Goal: Navigation & Orientation: Find specific page/section

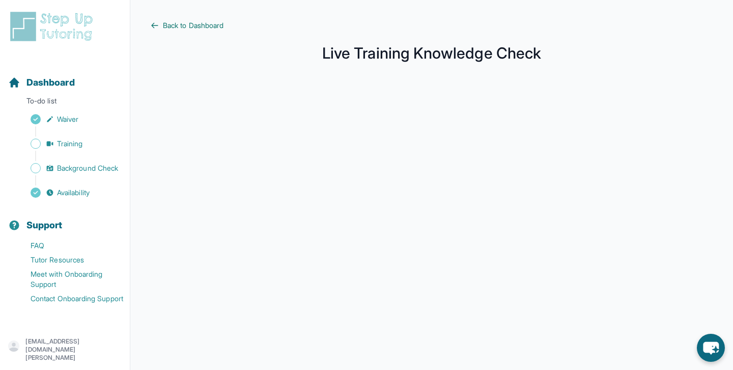
click at [185, 30] on span "Back to Dashboard" at bounding box center [193, 25] width 61 height 10
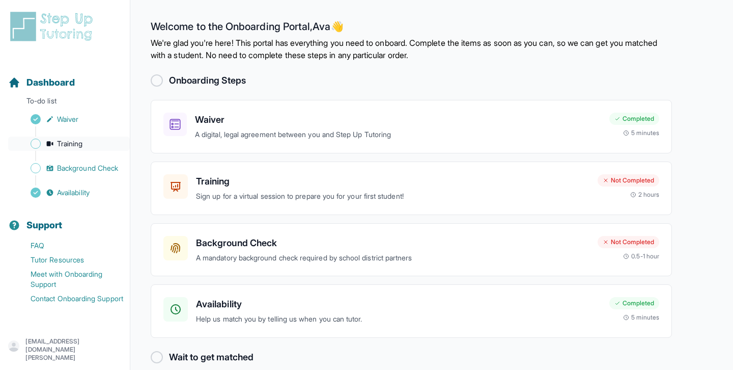
click at [80, 139] on span "Training" at bounding box center [70, 143] width 26 height 10
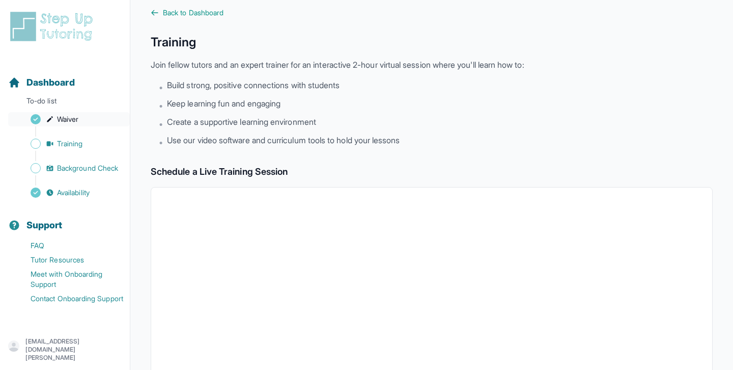
scroll to position [14, 0]
click at [54, 102] on p "To-do list" at bounding box center [65, 103] width 122 height 14
click at [45, 77] on span "Dashboard" at bounding box center [50, 82] width 48 height 14
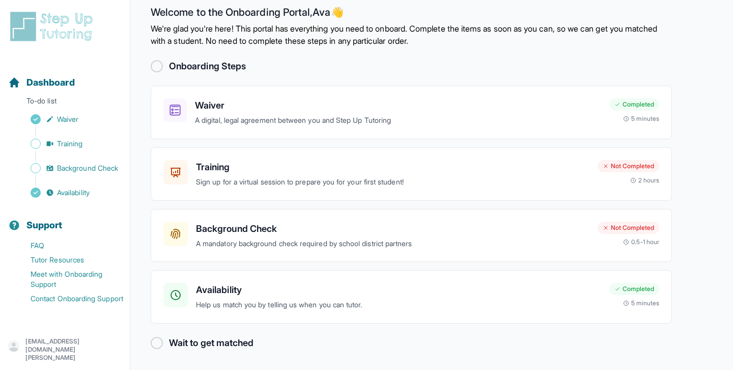
scroll to position [15, 0]
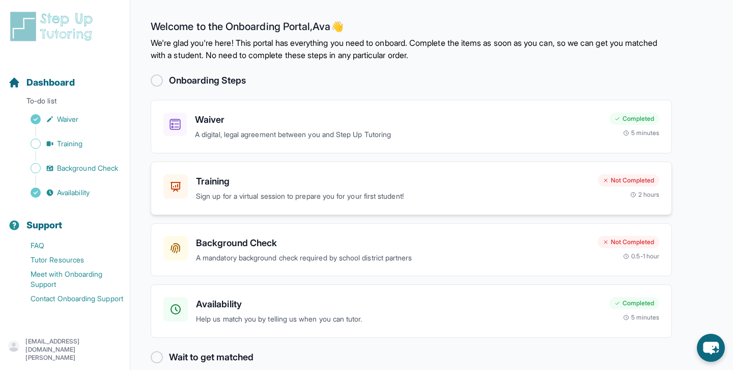
click at [516, 185] on h3 "Training" at bounding box center [392, 181] width 393 height 14
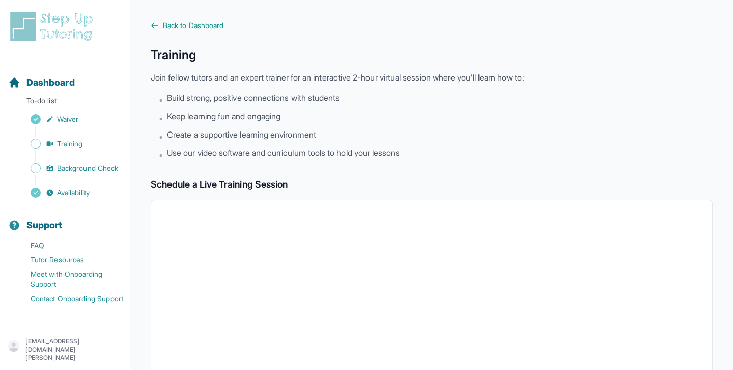
click at [176, 31] on div "Back to Dashboard Training Join fellow tutors and an expert trainer for an inte…" at bounding box center [432, 358] width 562 height 676
click at [176, 26] on span "Back to Dashboard" at bounding box center [193, 25] width 61 height 10
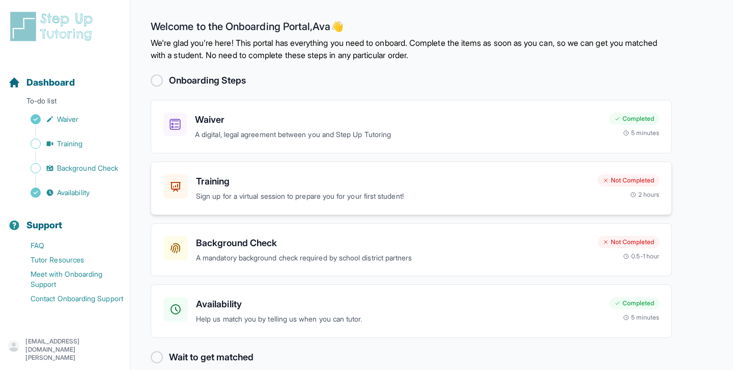
scroll to position [15, 0]
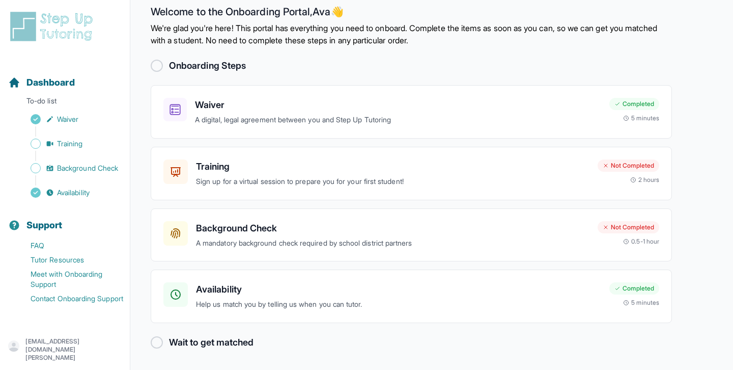
click at [158, 343] on div at bounding box center [157, 342] width 12 height 12
